Goal: Navigation & Orientation: Find specific page/section

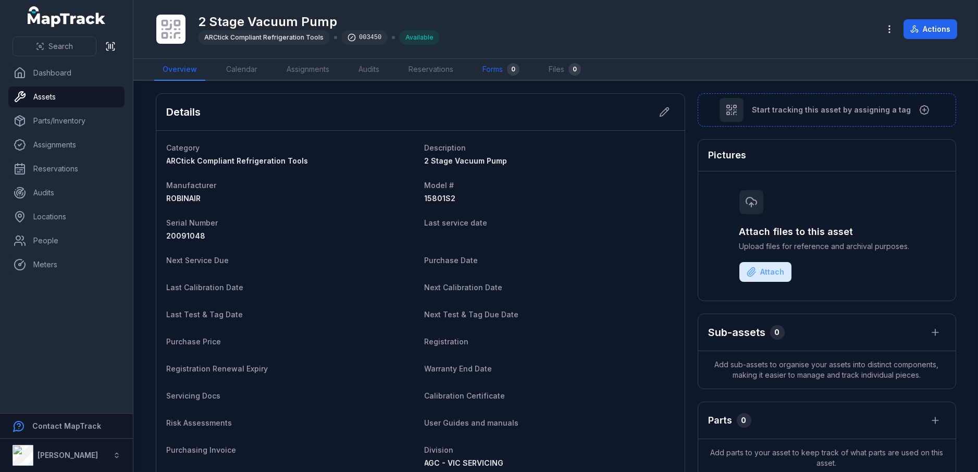
scroll to position [371, 0]
drag, startPoint x: 0, startPoint y: 0, endPoint x: 499, endPoint y: 72, distance: 504.6
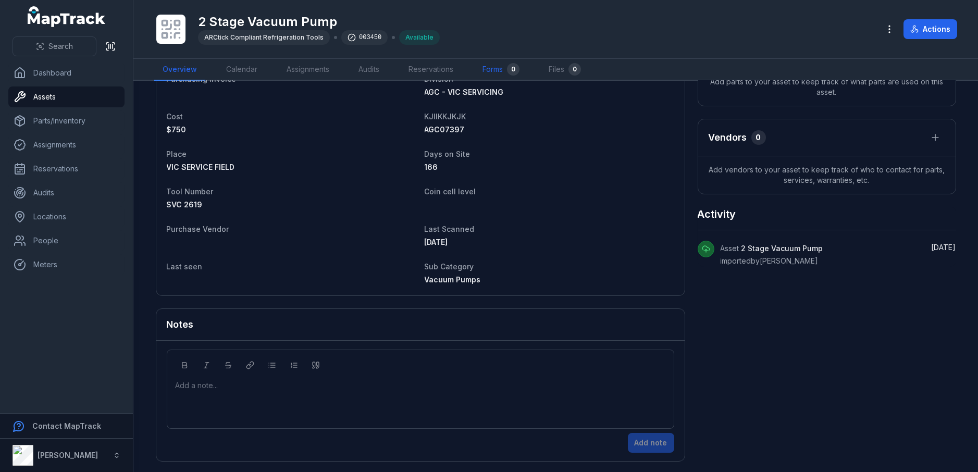
click at [499, 72] on link "Forms 0" at bounding box center [501, 70] width 54 height 22
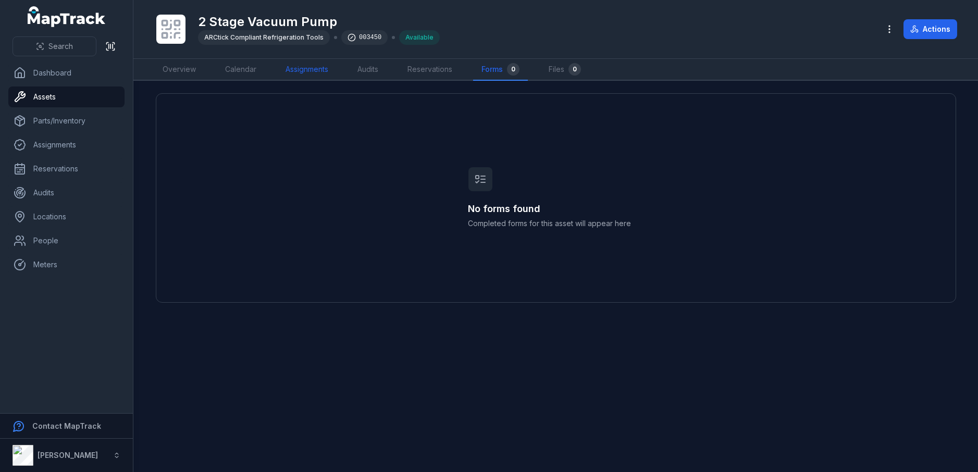
click at [296, 66] on link "Assignments" at bounding box center [306, 70] width 59 height 22
click at [243, 69] on link "Calendar" at bounding box center [241, 70] width 48 height 22
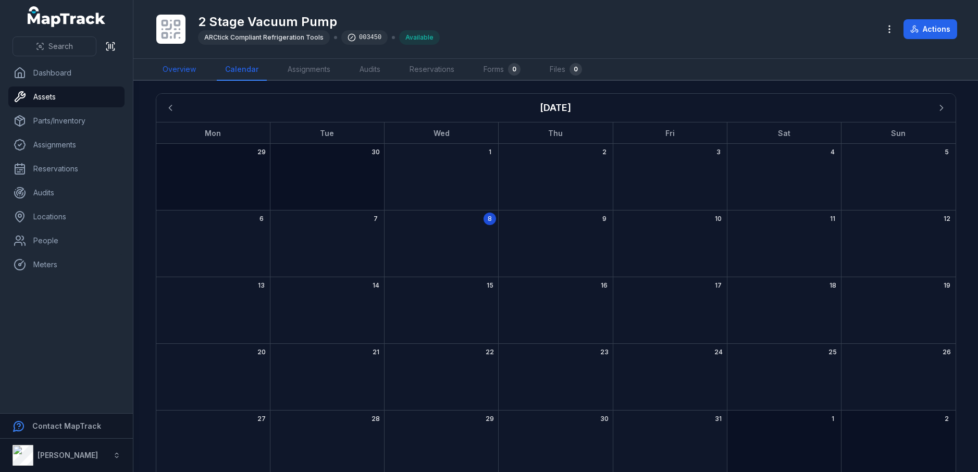
click at [171, 66] on link "Overview" at bounding box center [179, 70] width 50 height 22
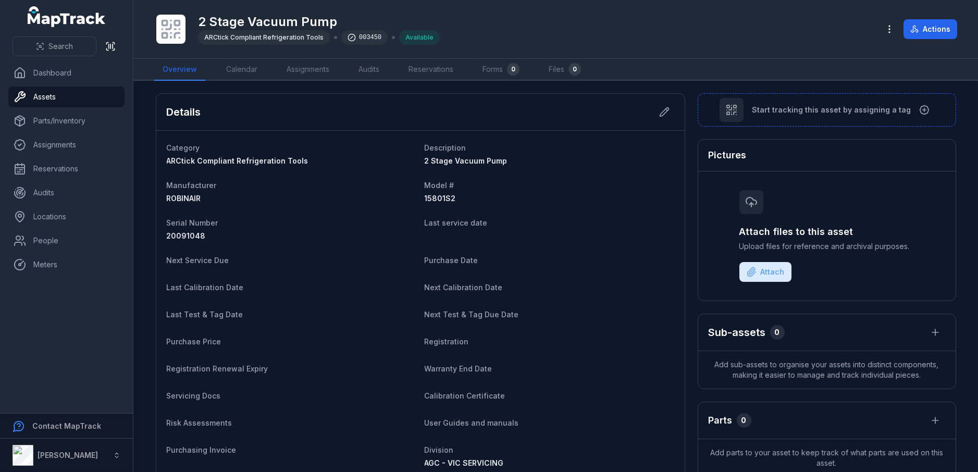
click at [167, 29] on icon at bounding box center [168, 26] width 5 height 5
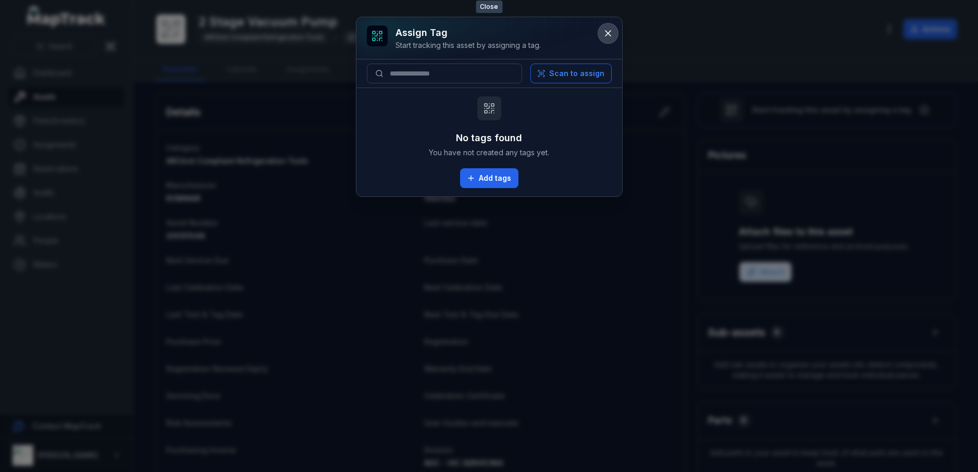
click at [607, 33] on icon at bounding box center [608, 33] width 5 height 5
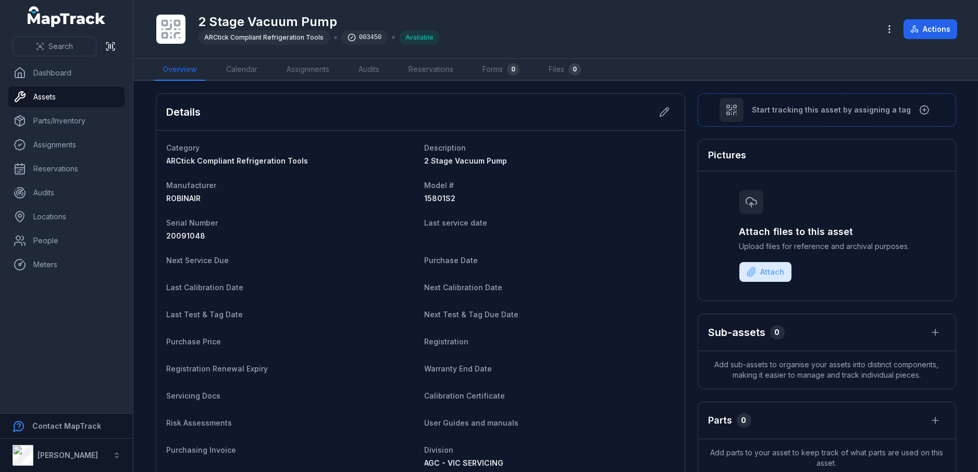
click at [363, 34] on div "003450" at bounding box center [364, 37] width 46 height 15
drag, startPoint x: 363, startPoint y: 34, endPoint x: 544, endPoint y: 28, distance: 181.0
click at [544, 28] on div "2 Stage Vacuum Pump ARCtick Compliant Refrigeration Tools 003450 Available" at bounding box center [512, 29] width 717 height 33
click at [55, 72] on link "Dashboard" at bounding box center [66, 73] width 116 height 21
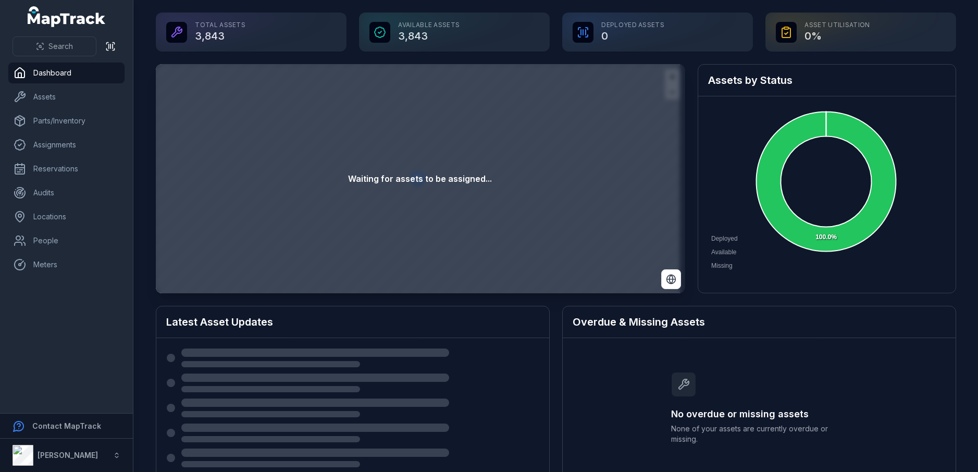
click at [438, 157] on div "Waiting for assets to be assigned..." at bounding box center [421, 178] width 530 height 229
click at [58, 451] on strong "[PERSON_NAME]" at bounding box center [68, 455] width 60 height 9
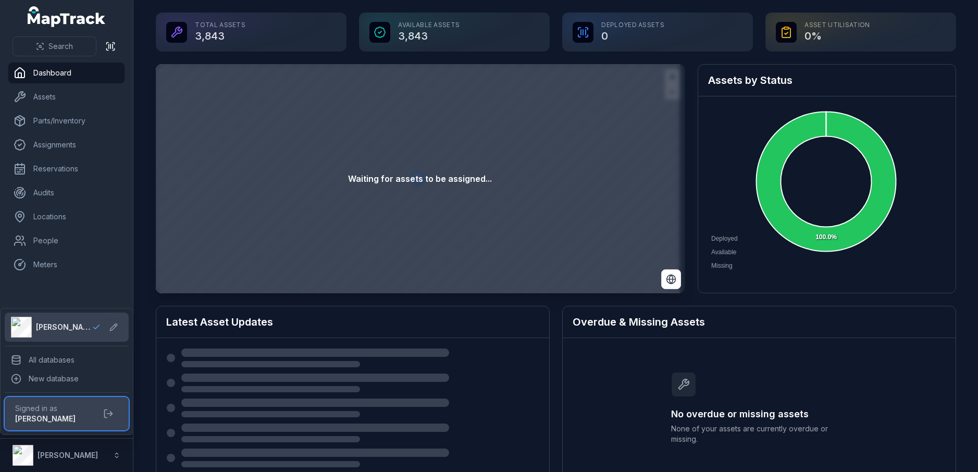
click at [32, 415] on strong "[PERSON_NAME]" at bounding box center [45, 418] width 60 height 9
